Goal: Task Accomplishment & Management: Manage account settings

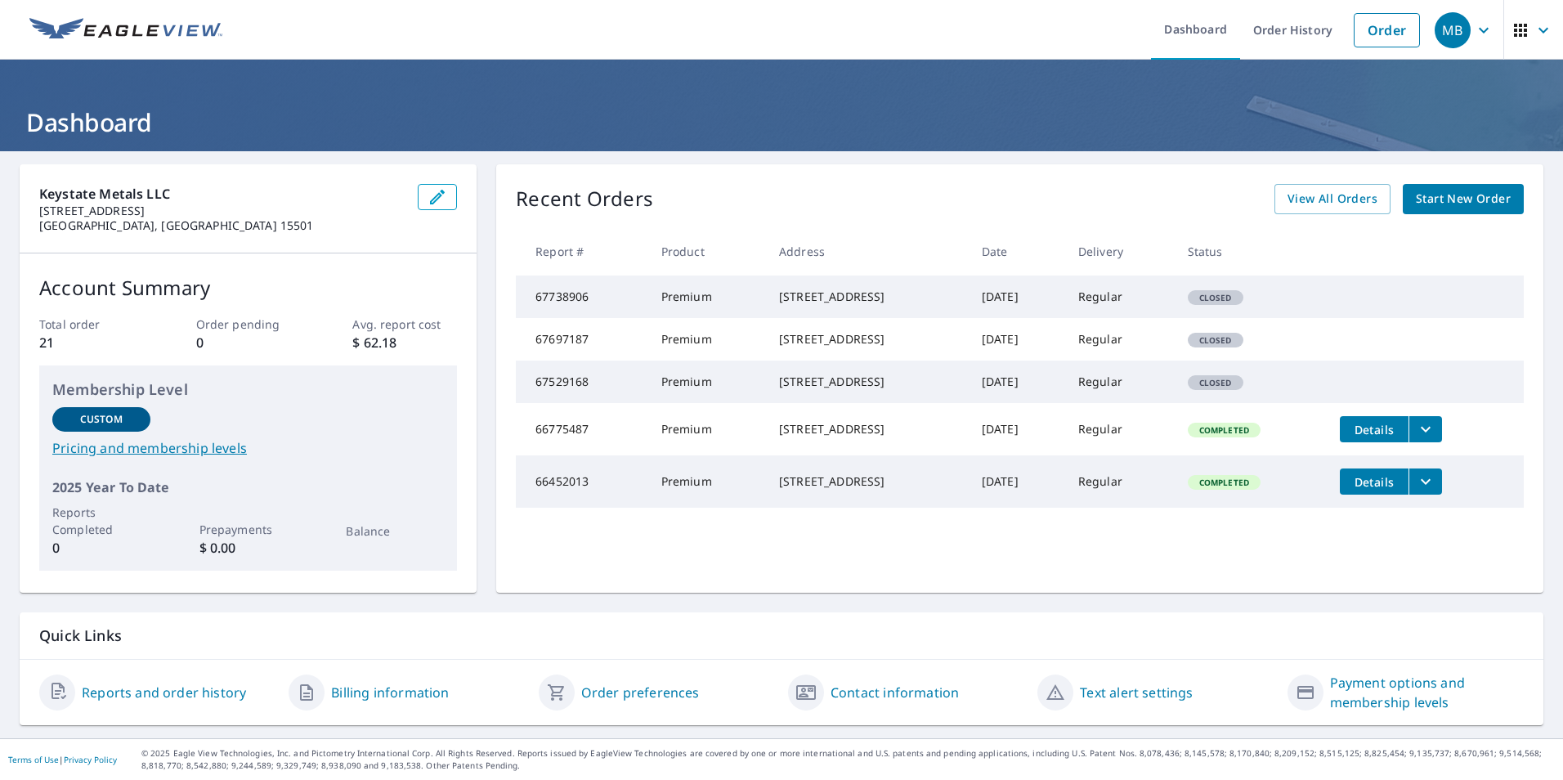
click at [555, 302] on td "67738906" at bounding box center [582, 297] width 132 height 43
drag, startPoint x: 968, startPoint y: 289, endPoint x: 774, endPoint y: 303, distance: 194.3
click at [779, 303] on div "[STREET_ADDRESS]" at bounding box center [867, 297] width 177 height 16
click at [386, 688] on link "Billing information" at bounding box center [390, 693] width 118 height 20
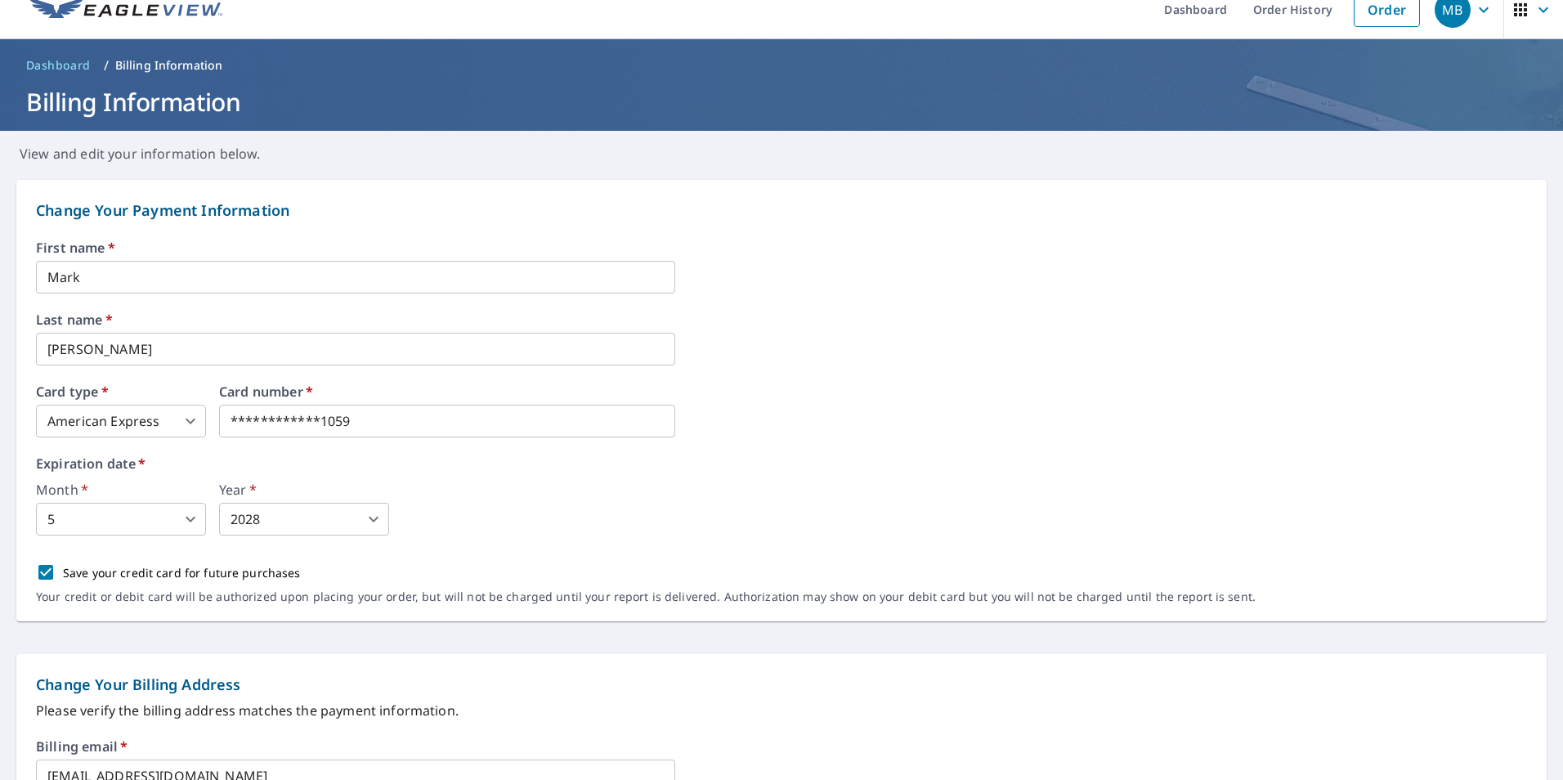
scroll to position [20, 0]
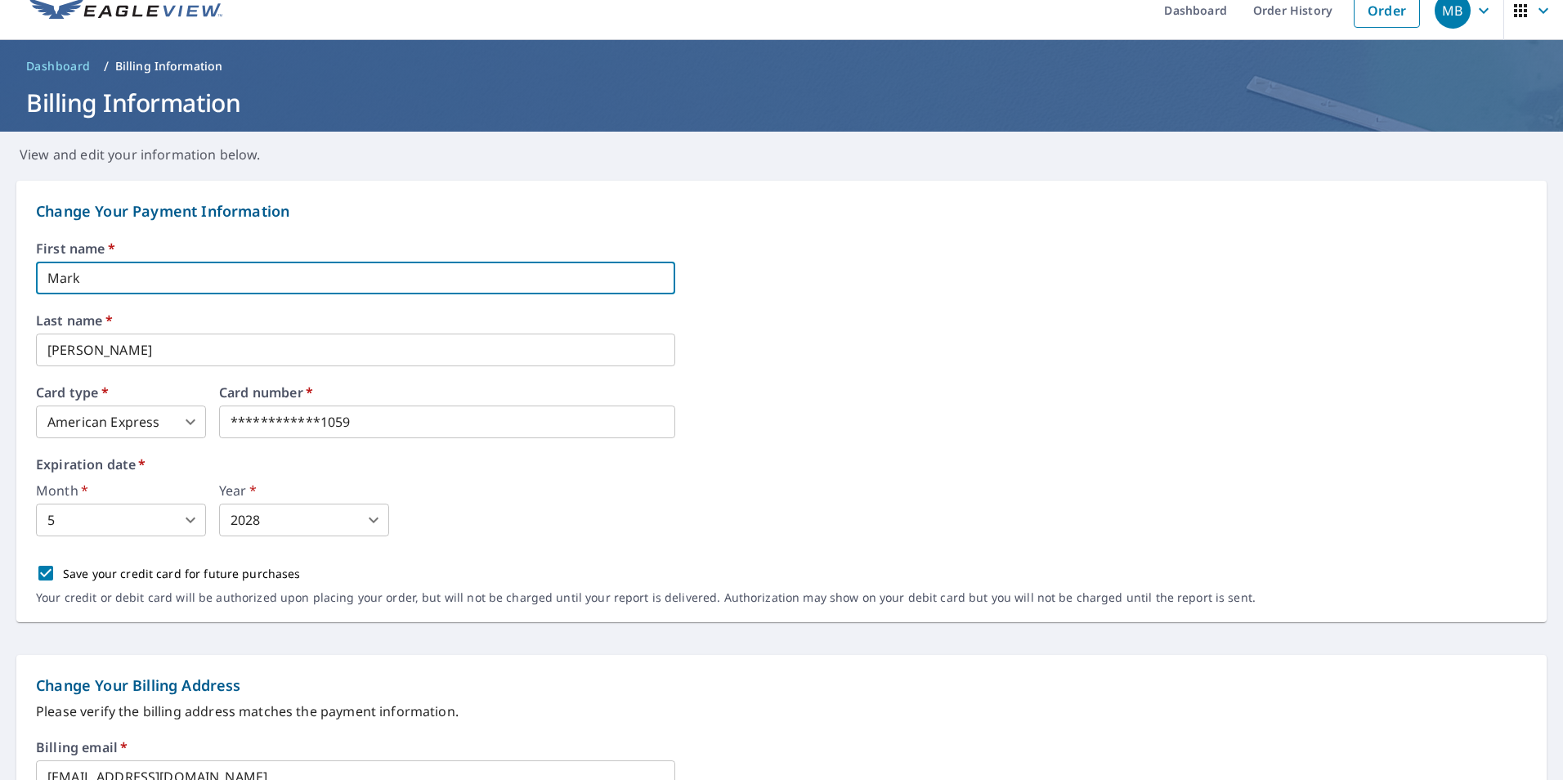
click at [90, 283] on input "Mark" at bounding box center [355, 278] width 639 height 33
drag, startPoint x: 90, startPoint y: 283, endPoint x: 26, endPoint y: 278, distance: 64.0
click at [26, 278] on div "**********" at bounding box center [781, 402] width 1531 height 442
type input "[PERSON_NAME]"
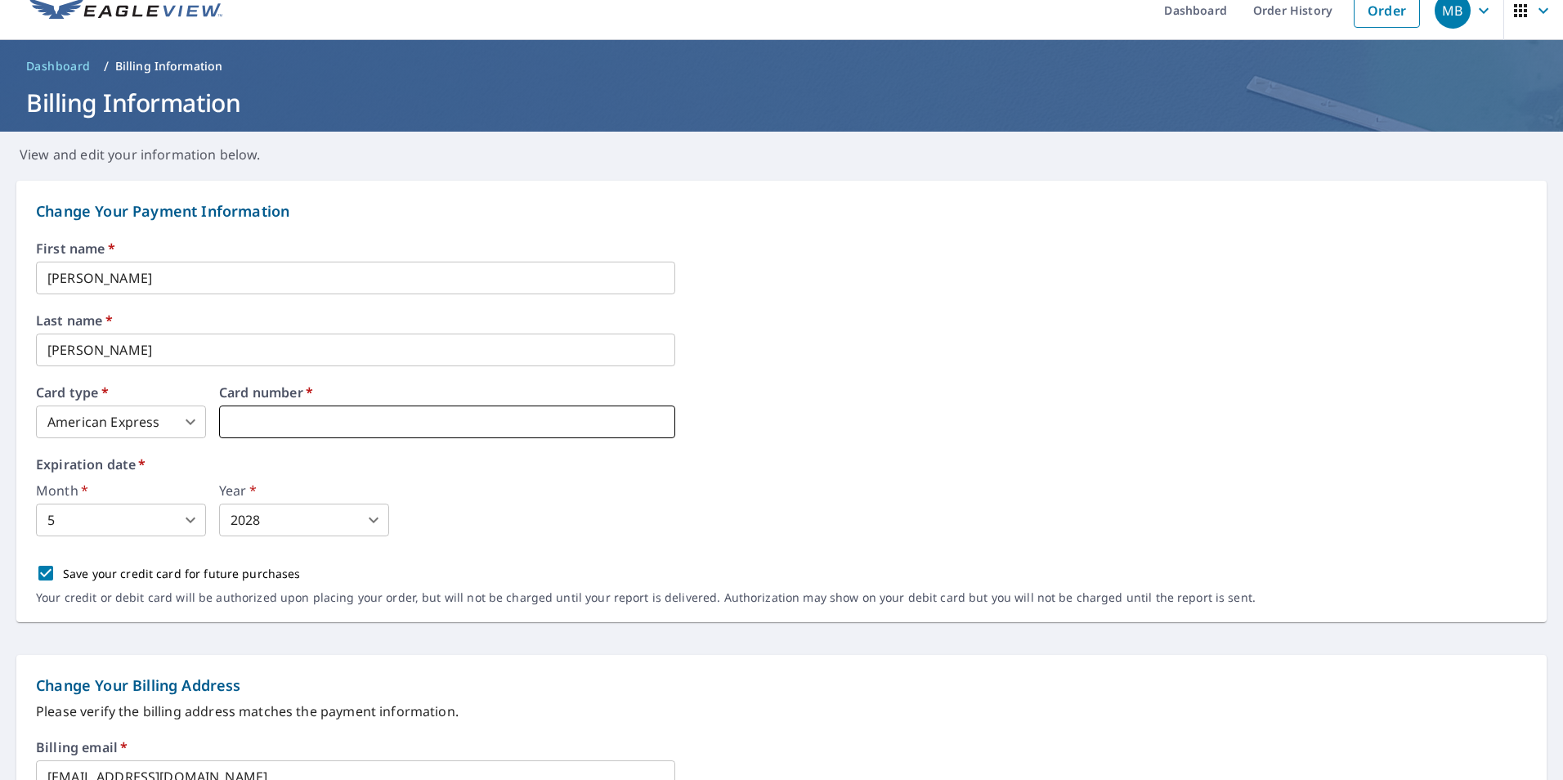
type input "3"
click at [187, 522] on body "MB MB Dashboard Order History Order MB Dashboard / Billing Information Billing …" at bounding box center [781, 390] width 1563 height 780
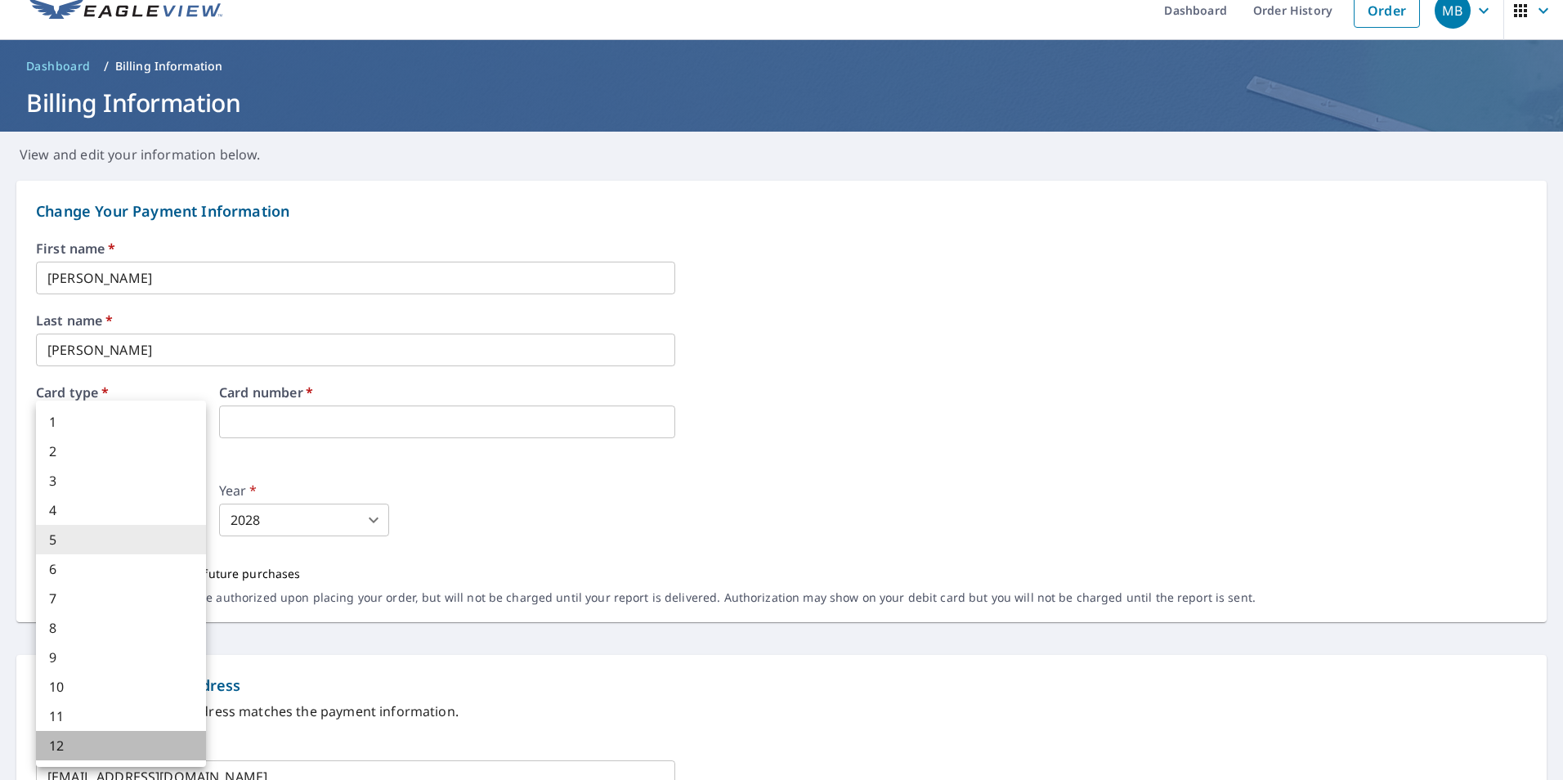
click at [67, 740] on li "12" at bounding box center [121, 745] width 170 height 29
type input "12"
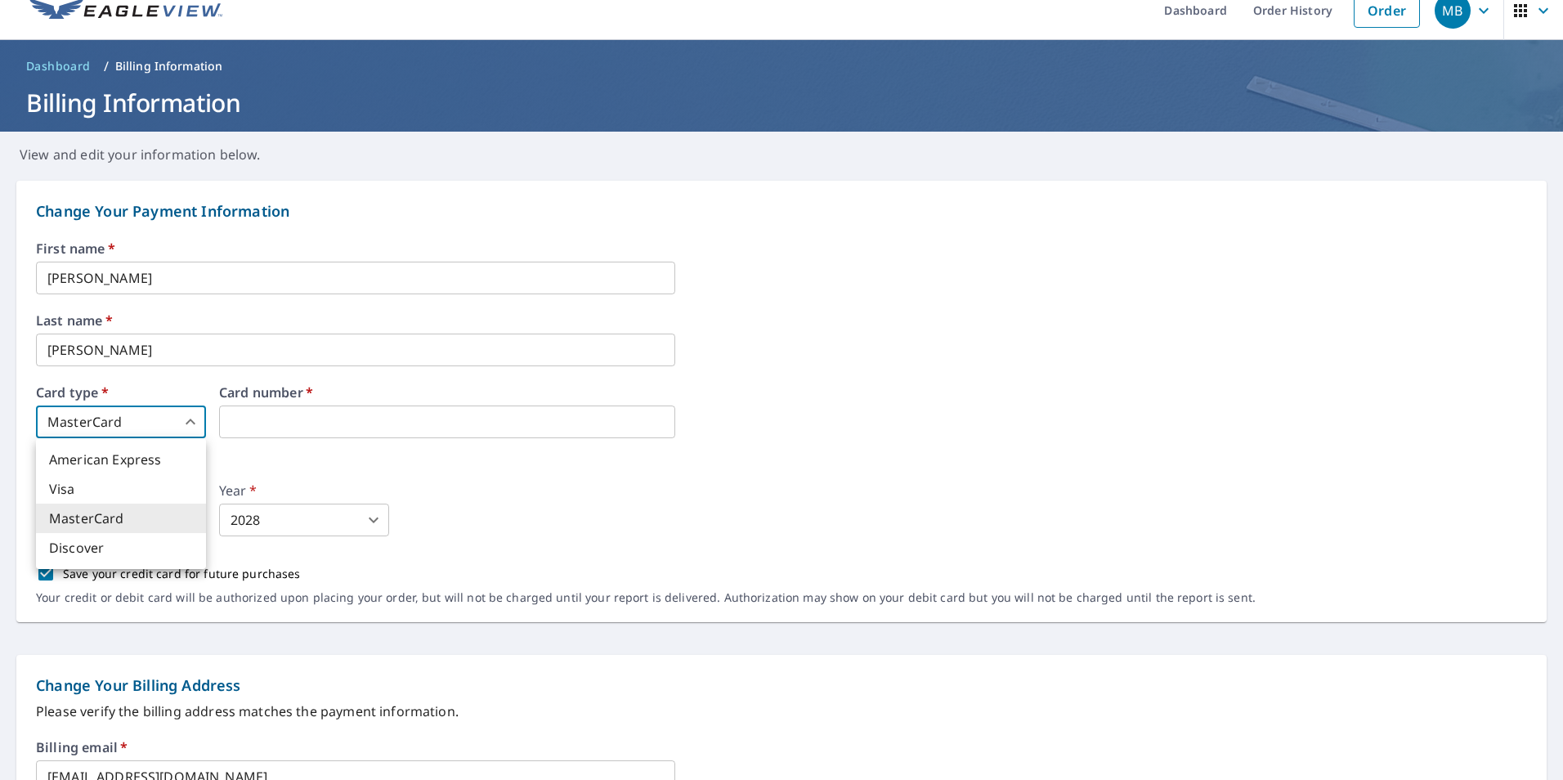
click at [193, 424] on body "MB MB Dashboard Order History Order MB Dashboard / Billing Information Billing …" at bounding box center [781, 390] width 1563 height 780
click at [107, 468] on li "American Express" at bounding box center [121, 459] width 170 height 29
click at [72, 531] on body "MB MB Dashboard Order History Order MB Dashboard / Billing Information Billing …" at bounding box center [781, 390] width 1563 height 780
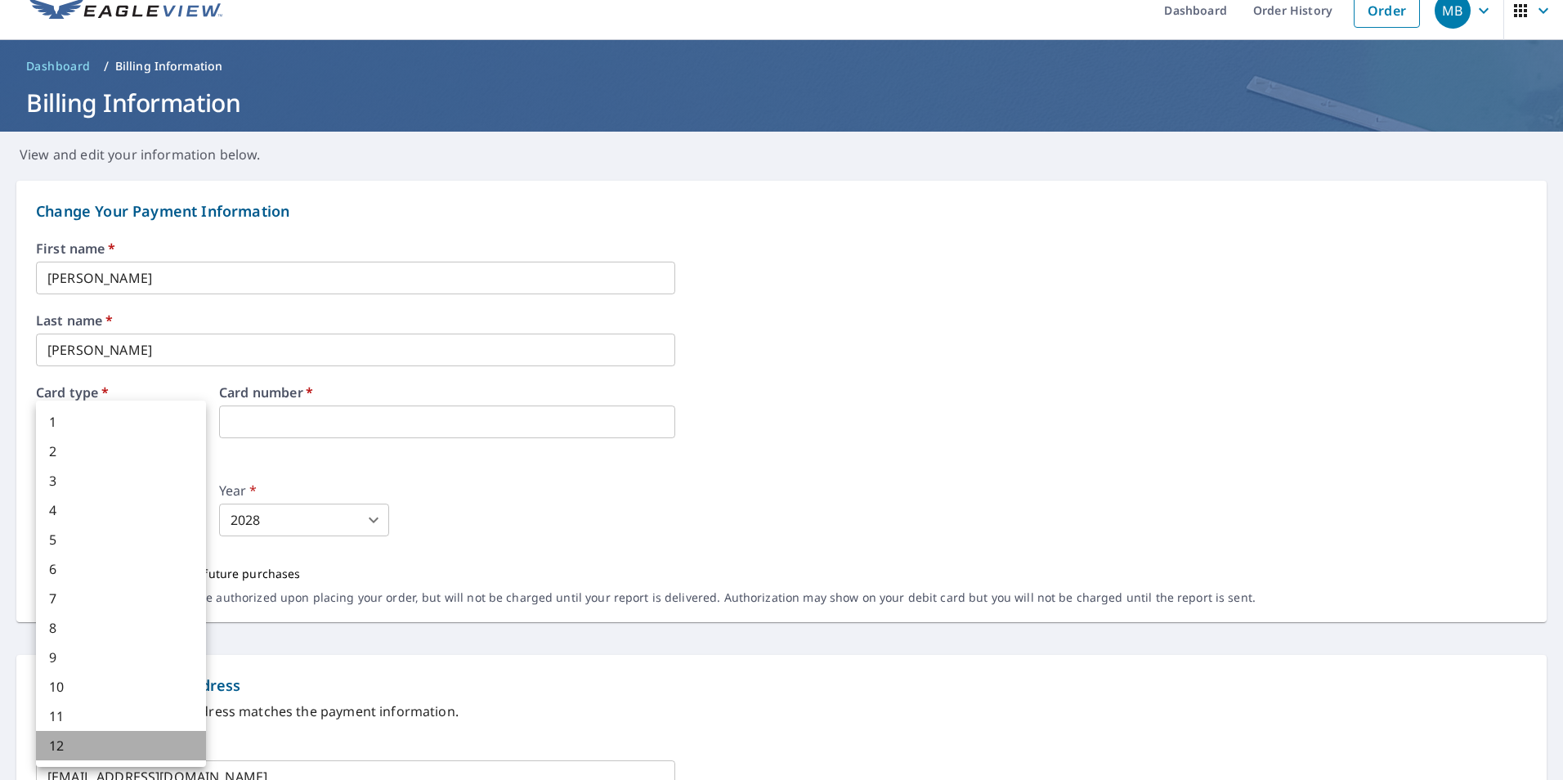
click at [65, 747] on li "12" at bounding box center [121, 745] width 170 height 29
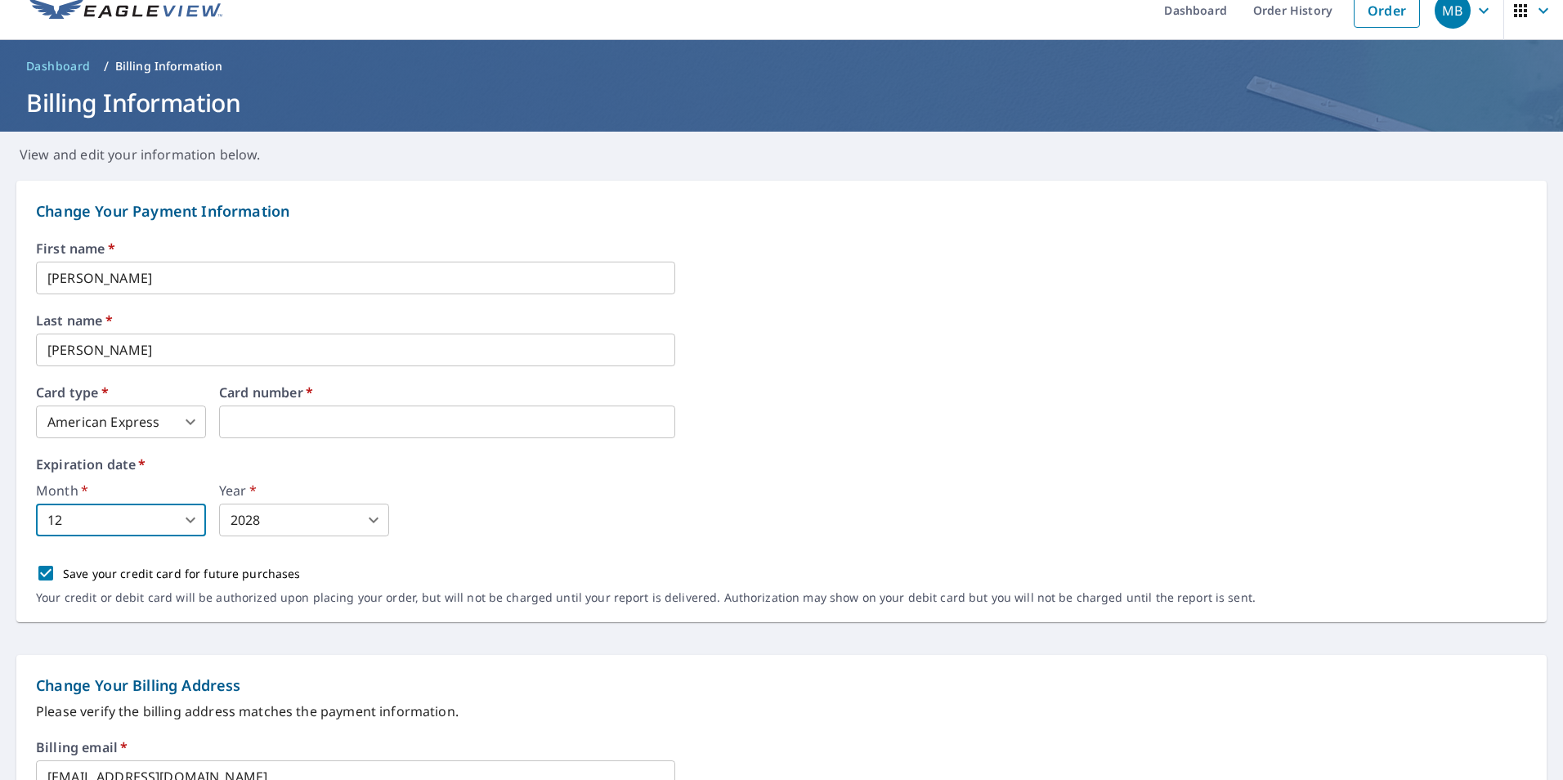
click at [186, 424] on body "MB MB Dashboard Order History Order MB Dashboard / Billing Information Billing …" at bounding box center [781, 390] width 1563 height 780
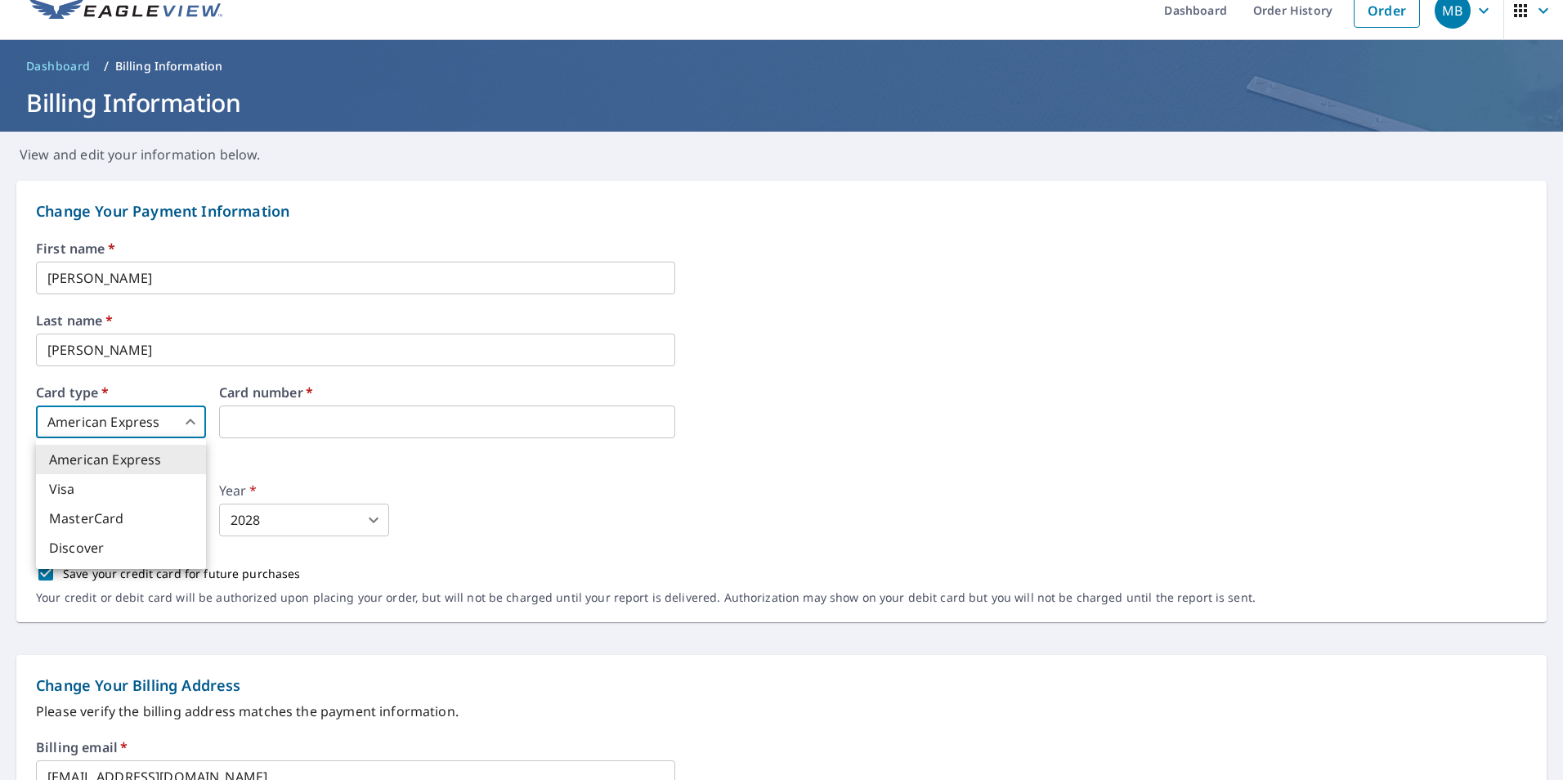
click at [71, 518] on li "MasterCard" at bounding box center [121, 518] width 170 height 29
type input "3"
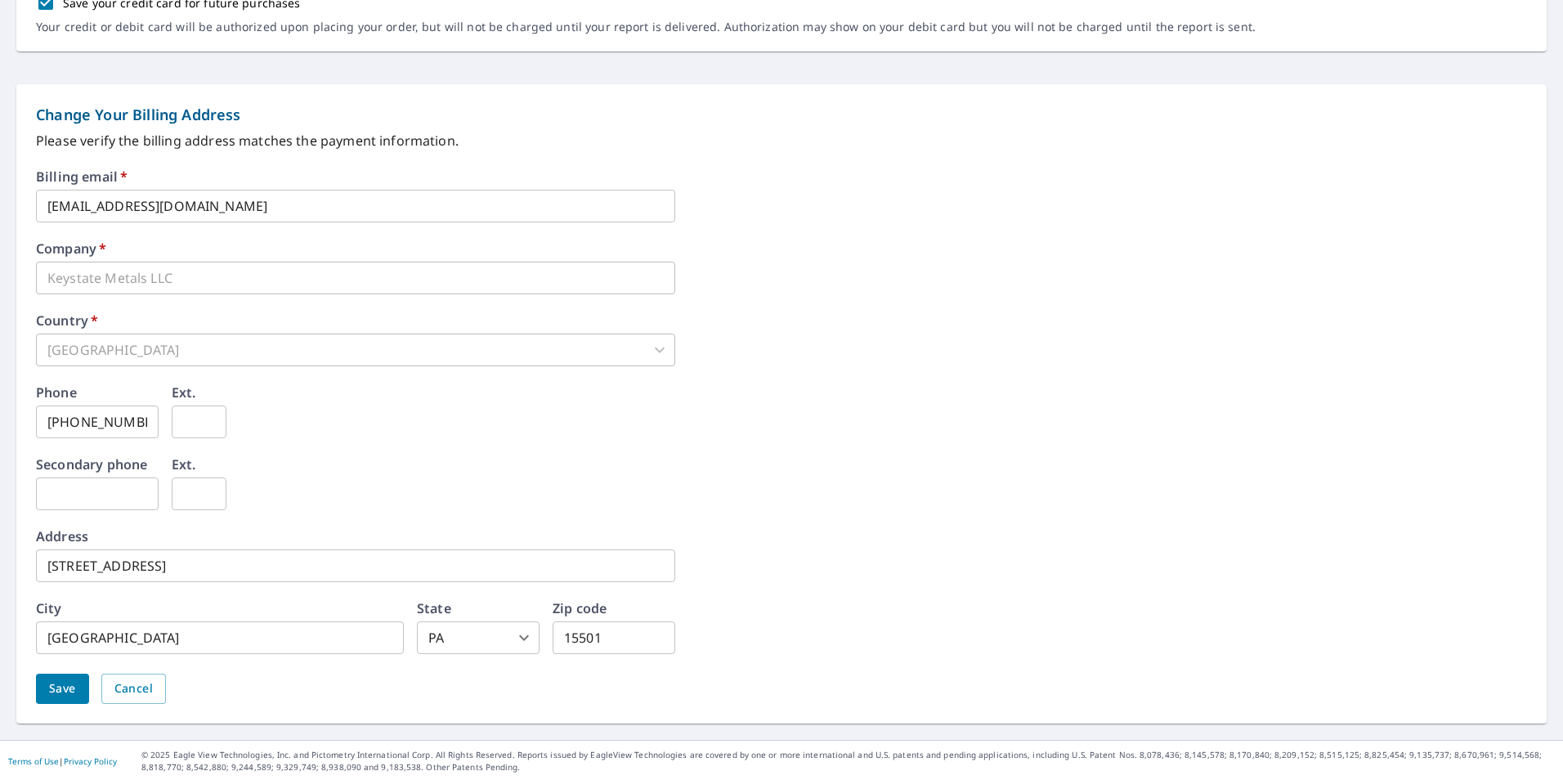
scroll to position [592, 0]
click at [56, 686] on span "Save" at bounding box center [62, 687] width 27 height 20
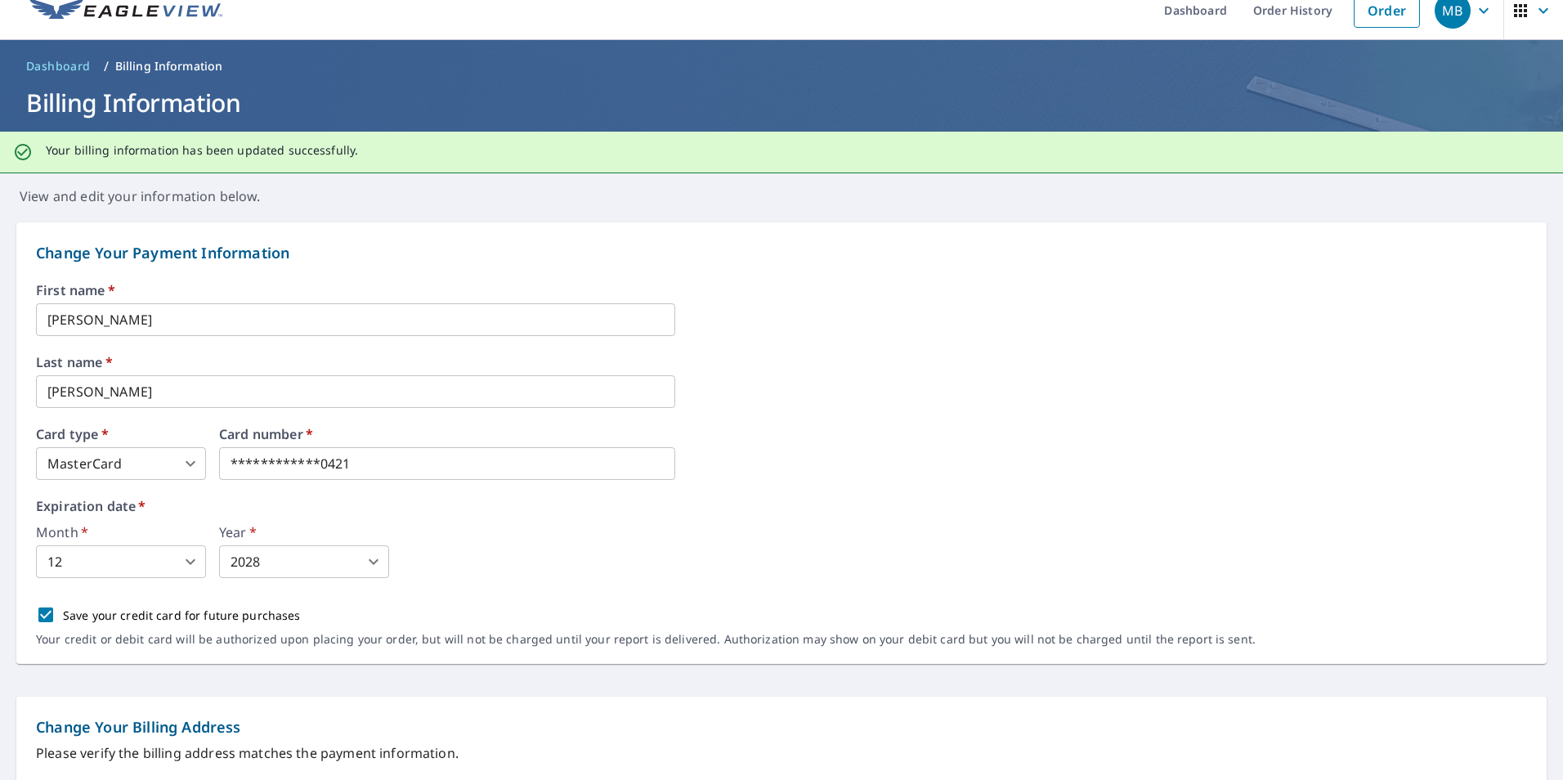
scroll to position [0, 0]
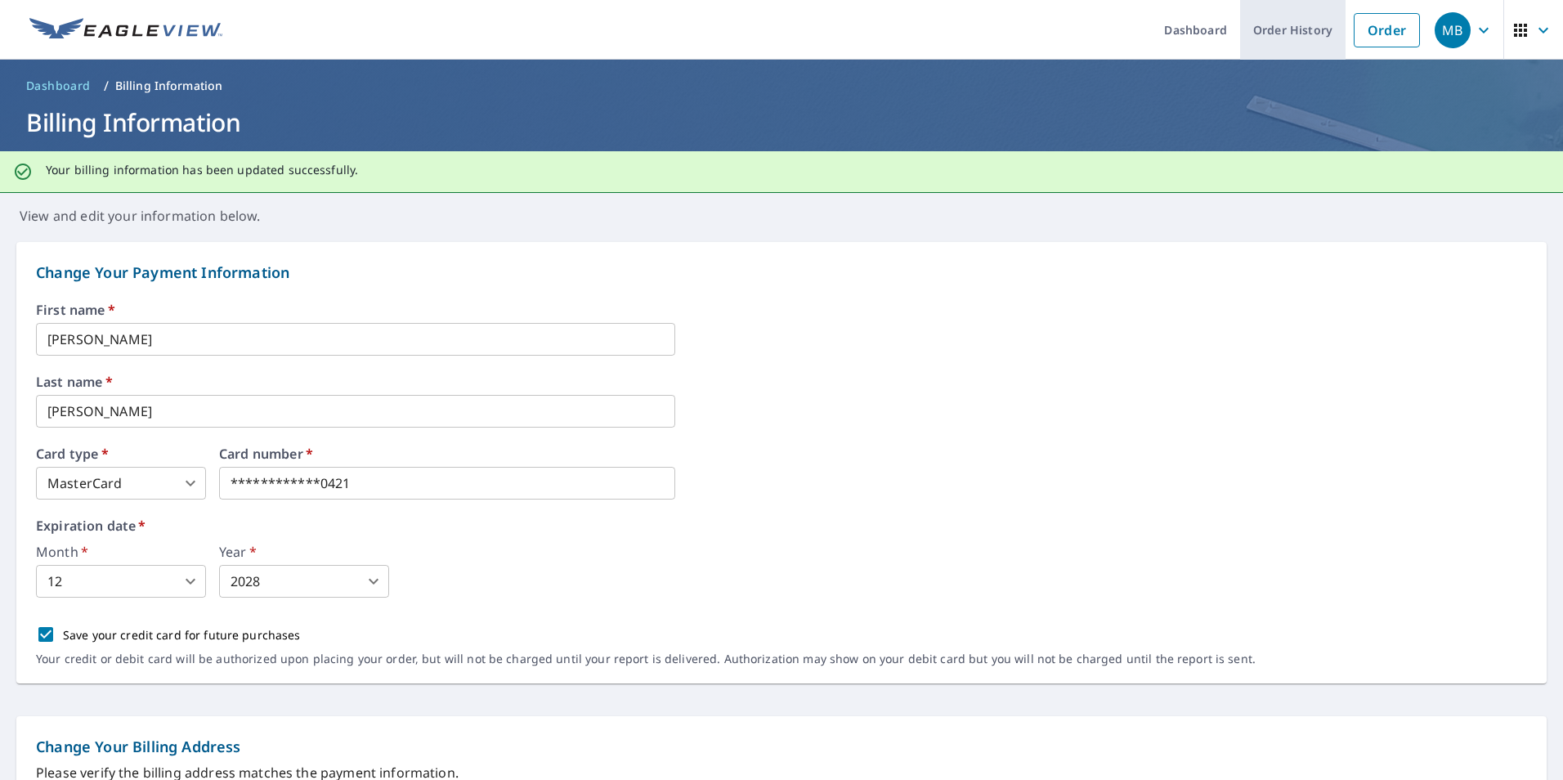
click at [1274, 30] on link "Order History" at bounding box center [1292, 30] width 105 height 60
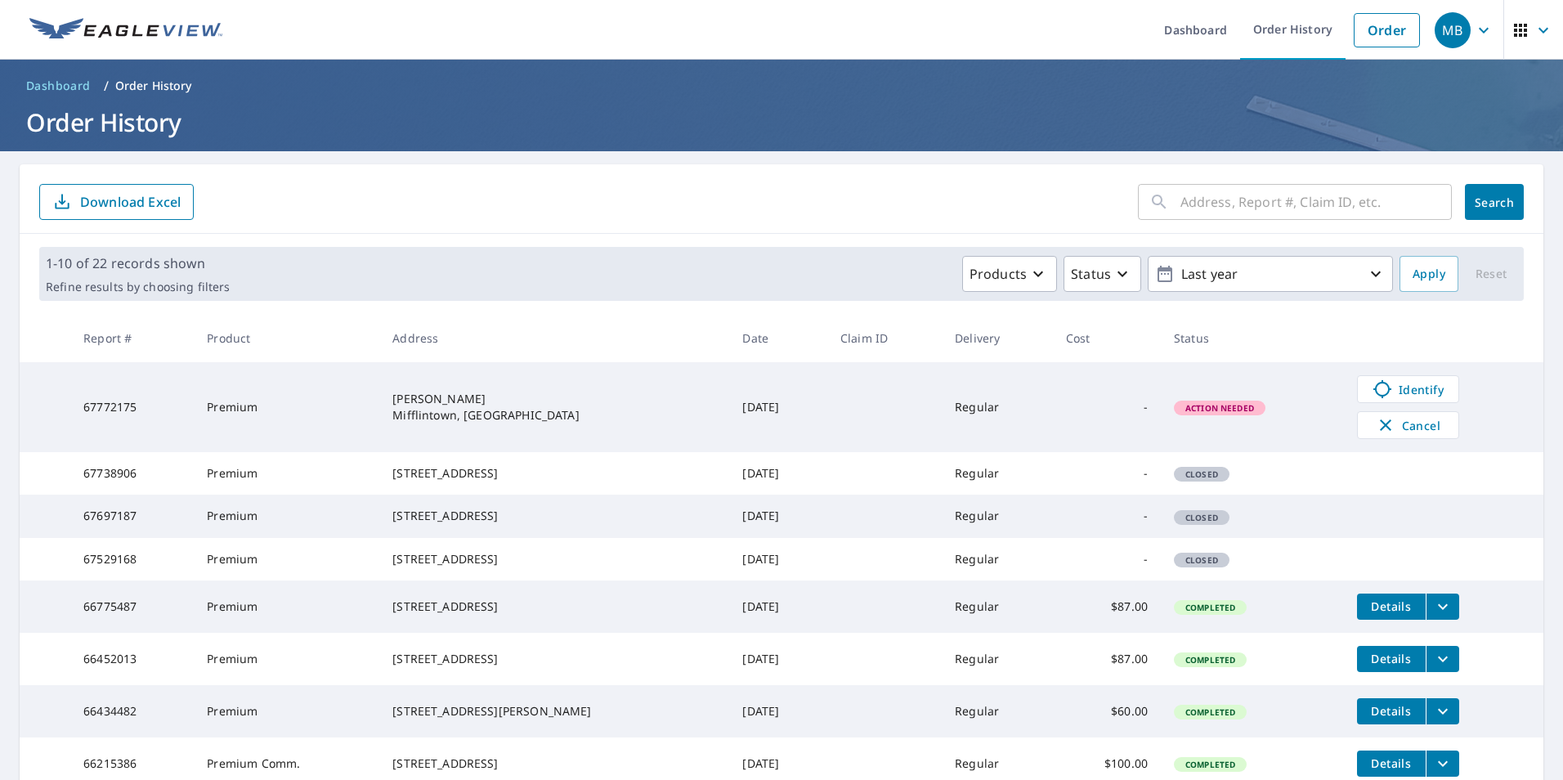
click at [1474, 31] on icon "button" at bounding box center [1484, 30] width 20 height 20
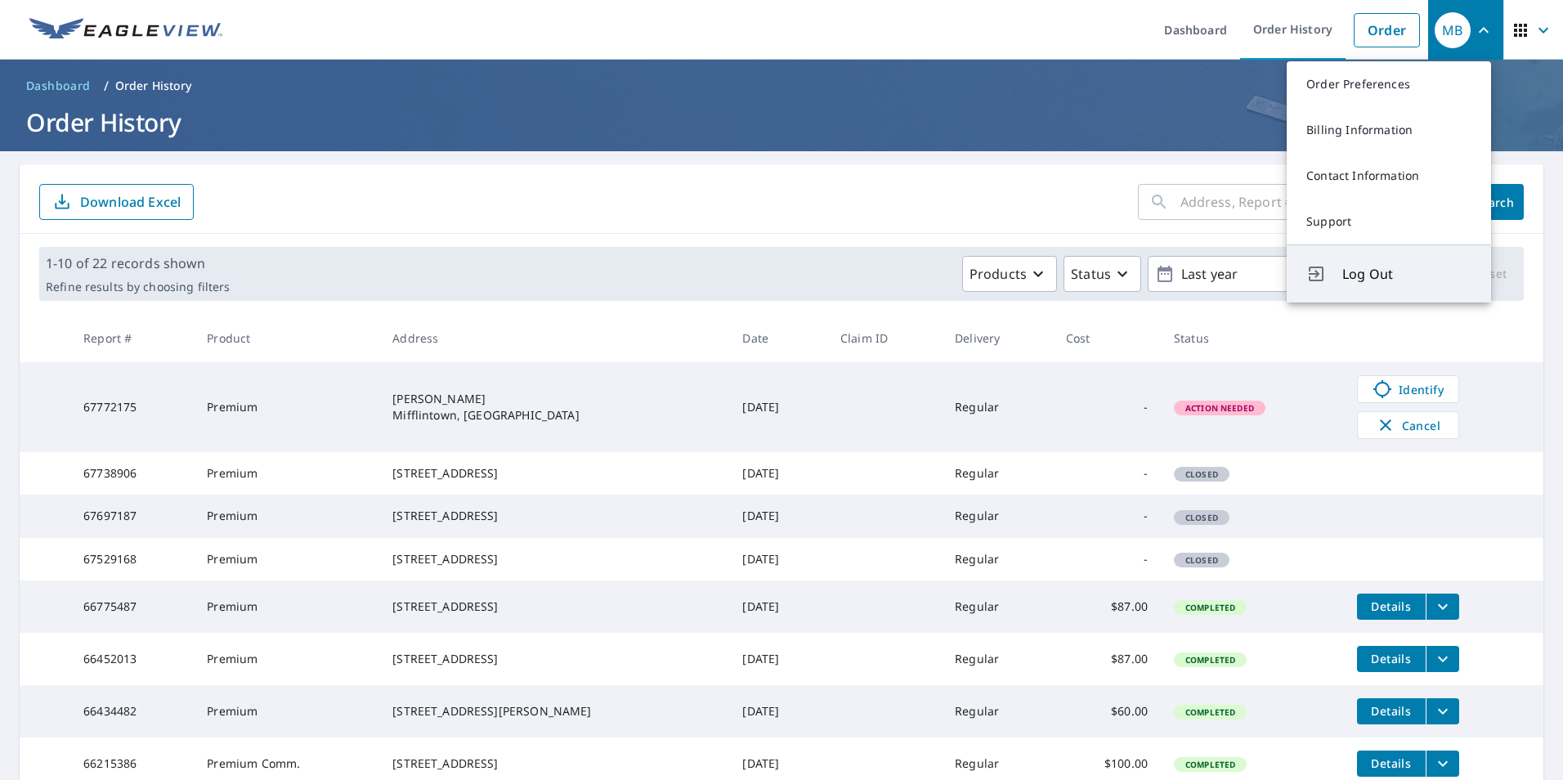
click at [1370, 259] on button "Log Out" at bounding box center [1389, 273] width 204 height 58
